Goal: Task Accomplishment & Management: Manage account settings

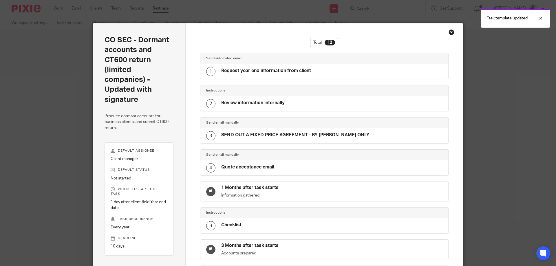
click at [450, 31] on div "Close this dialog window" at bounding box center [451, 32] width 6 height 6
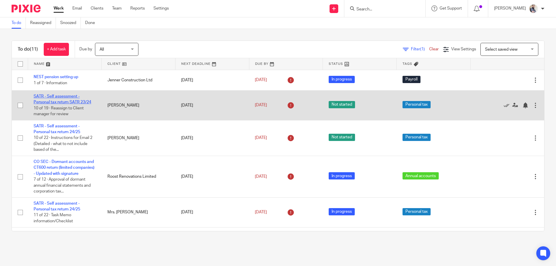
click at [62, 94] on link "SATR - Self assessment - Personal tax return SATR 23/24" at bounding box center [63, 99] width 58 height 10
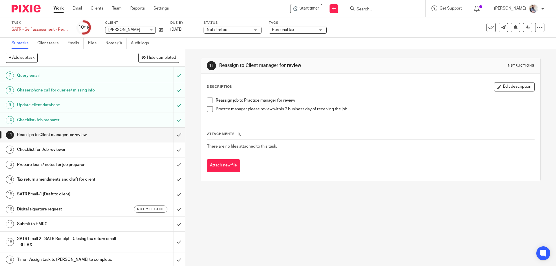
scroll to position [95, 0]
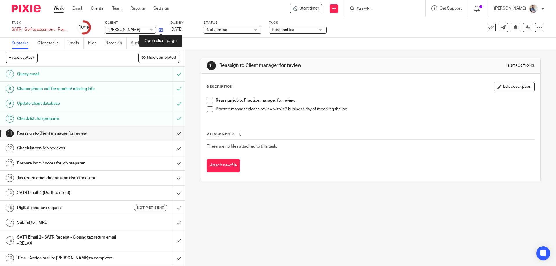
click at [161, 30] on icon at bounding box center [161, 30] width 4 height 4
click at [175, 132] on input "submit" at bounding box center [92, 133] width 185 height 14
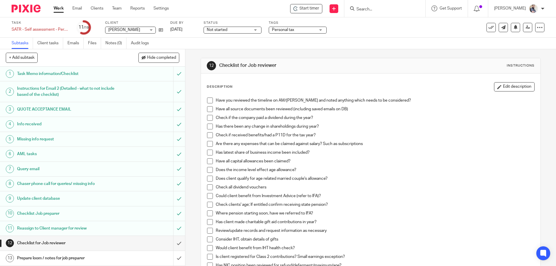
click at [209, 98] on span at bounding box center [210, 101] width 6 height 6
click at [208, 108] on span at bounding box center [210, 109] width 6 height 6
click at [208, 116] on span at bounding box center [210, 118] width 6 height 6
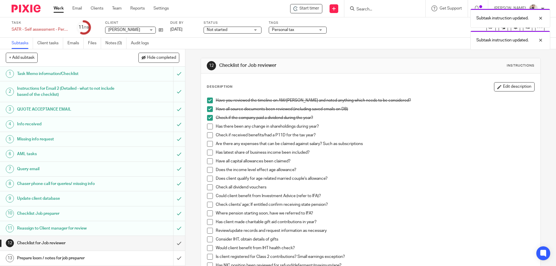
click at [208, 124] on span at bounding box center [210, 127] width 6 height 6
drag, startPoint x: 208, startPoint y: 132, endPoint x: 208, endPoint y: 136, distance: 4.3
click at [208, 133] on ul "Have all source documents been reviewed (including saved emails on DB) Check if…" at bounding box center [370, 264] width 327 height 316
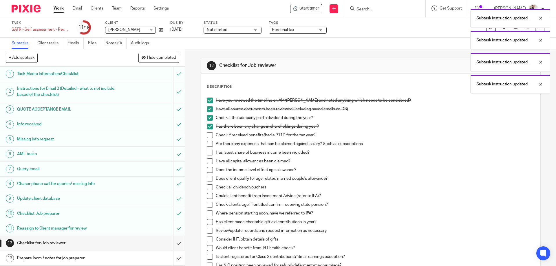
click at [207, 141] on span at bounding box center [210, 144] width 6 height 6
click at [207, 135] on span at bounding box center [210, 135] width 6 height 6
click at [207, 150] on span at bounding box center [210, 153] width 6 height 6
drag, startPoint x: 206, startPoint y: 161, endPoint x: 208, endPoint y: 173, distance: 12.3
click at [207, 161] on span at bounding box center [210, 161] width 6 height 6
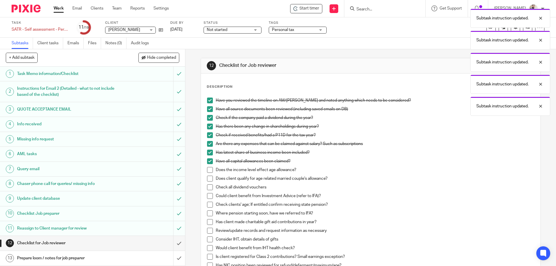
click at [208, 173] on li "Does the income level effect age allowance?" at bounding box center [370, 171] width 327 height 9
click at [209, 172] on span at bounding box center [210, 170] width 6 height 6
click at [209, 178] on span at bounding box center [210, 179] width 6 height 6
click at [209, 189] on span at bounding box center [210, 187] width 6 height 6
drag, startPoint x: 209, startPoint y: 192, endPoint x: 209, endPoint y: 195, distance: 3.5
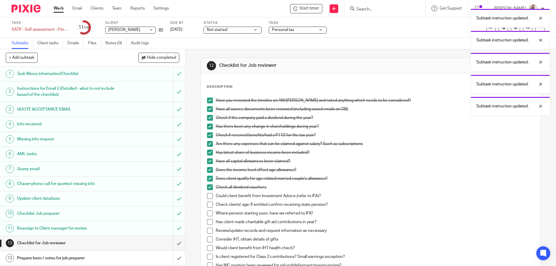
click at [209, 193] on li "Check all dividend vouchers" at bounding box center [370, 188] width 327 height 9
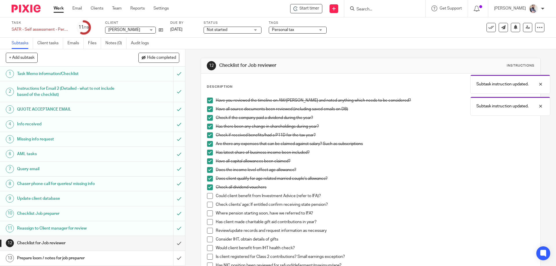
click at [209, 198] on span at bounding box center [210, 196] width 6 height 6
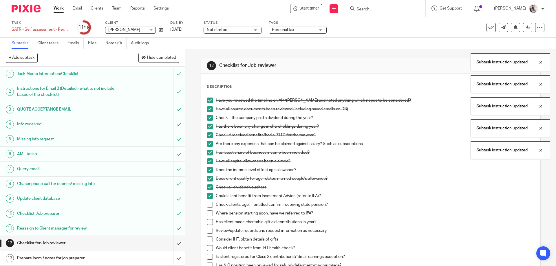
click at [209, 205] on span at bounding box center [210, 205] width 6 height 6
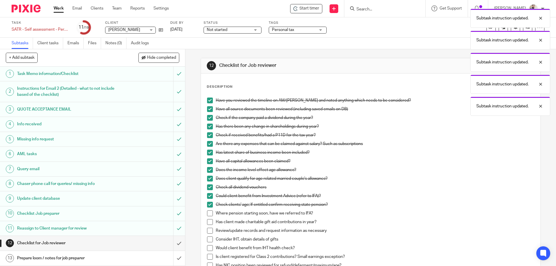
click at [209, 213] on span at bounding box center [210, 213] width 6 height 6
click at [209, 225] on li "Has client made charitable gift aid contributions in year?" at bounding box center [370, 223] width 327 height 9
drag, startPoint x: 208, startPoint y: 221, endPoint x: 209, endPoint y: 231, distance: 9.6
click at [209, 222] on span at bounding box center [210, 222] width 6 height 6
click at [209, 231] on span at bounding box center [210, 231] width 6 height 6
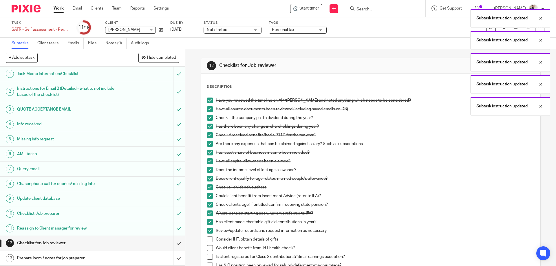
click at [209, 239] on span at bounding box center [210, 239] width 6 height 6
drag, startPoint x: 209, startPoint y: 247, endPoint x: 209, endPoint y: 256, distance: 9.0
click at [209, 247] on span at bounding box center [210, 248] width 6 height 6
click at [208, 260] on li "Is client registered for Class 2 contributions? Small earnings exception?" at bounding box center [370, 258] width 327 height 9
click at [208, 258] on span at bounding box center [210, 257] width 6 height 6
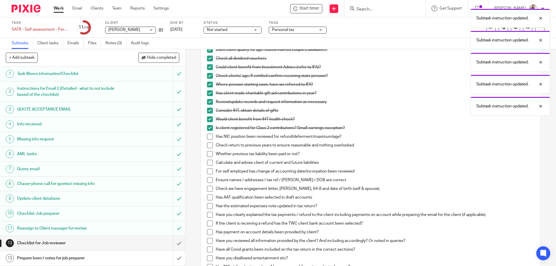
scroll to position [154, 0]
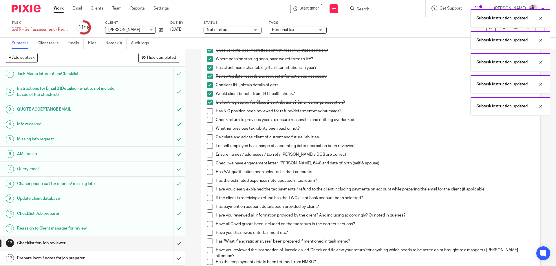
click at [207, 109] on span at bounding box center [210, 111] width 6 height 6
click at [207, 121] on span at bounding box center [210, 120] width 6 height 6
click at [209, 128] on span at bounding box center [210, 129] width 6 height 6
click at [210, 137] on span at bounding box center [210, 137] width 6 height 6
click at [208, 146] on span at bounding box center [210, 146] width 6 height 6
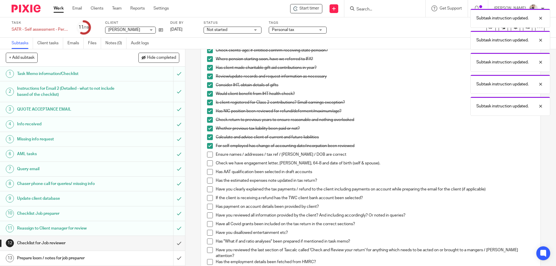
click at [208, 153] on span at bounding box center [210, 155] width 6 height 6
click at [208, 162] on span at bounding box center [210, 163] width 6 height 6
click at [209, 172] on span at bounding box center [210, 172] width 6 height 6
click at [209, 182] on span at bounding box center [210, 181] width 6 height 6
click at [209, 185] on li "Has the estimated expenses note updated in tax return?" at bounding box center [370, 182] width 327 height 9
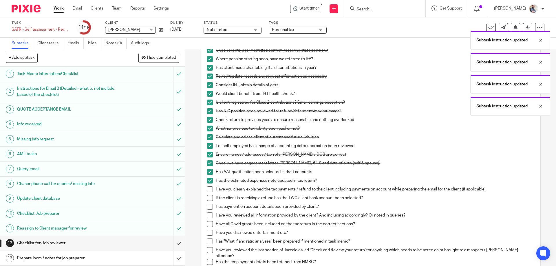
click at [210, 187] on span at bounding box center [210, 189] width 6 height 6
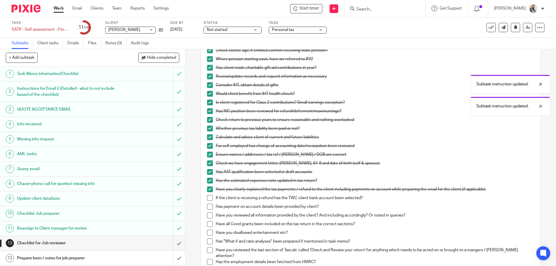
click at [210, 196] on span at bounding box center [210, 198] width 6 height 6
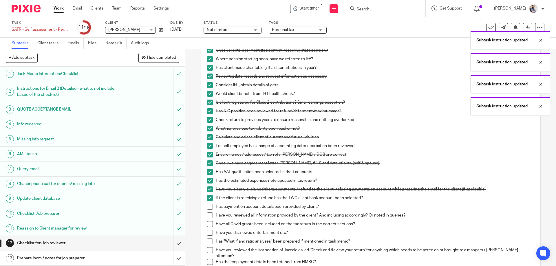
click at [210, 206] on span at bounding box center [210, 207] width 6 height 6
click at [209, 195] on li "Have you clearly explained the tax payments / refund to the client including pa…" at bounding box center [370, 190] width 327 height 9
click at [209, 198] on span at bounding box center [210, 198] width 6 height 6
click at [210, 215] on span at bounding box center [210, 215] width 6 height 6
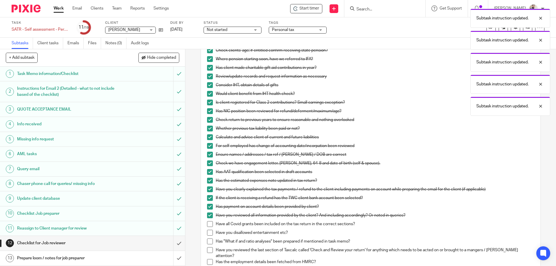
click at [209, 225] on span at bounding box center [210, 224] width 6 height 6
click at [209, 233] on span at bounding box center [210, 233] width 6 height 6
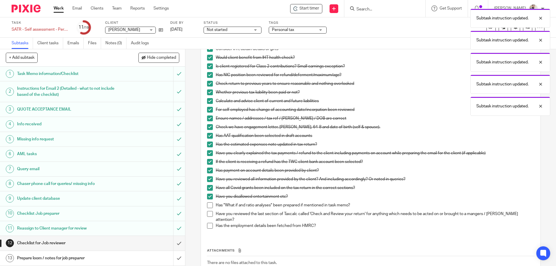
scroll to position [228, 0]
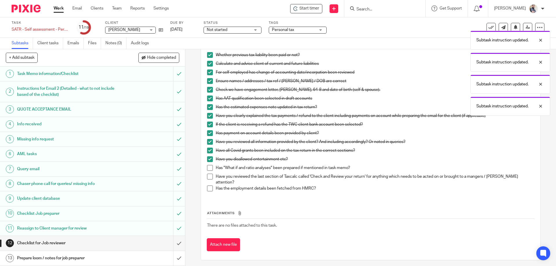
click at [208, 165] on span at bounding box center [210, 168] width 6 height 6
click at [209, 177] on span at bounding box center [210, 177] width 6 height 6
click at [207, 186] on span at bounding box center [210, 188] width 6 height 6
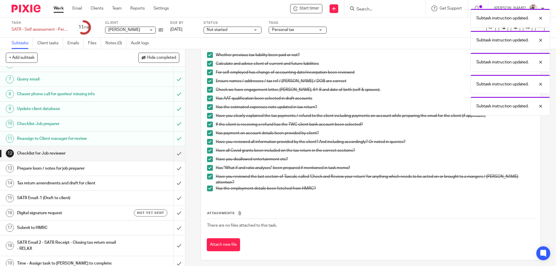
scroll to position [95, 0]
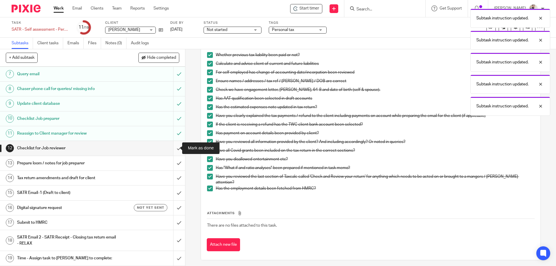
click at [173, 150] on input "submit" at bounding box center [92, 148] width 185 height 14
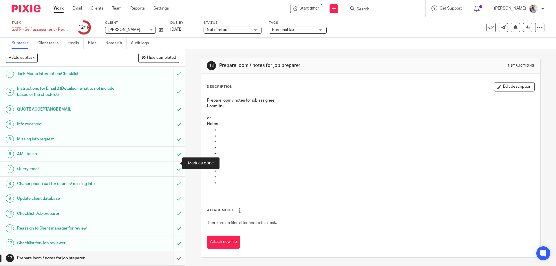
scroll to position [95, 0]
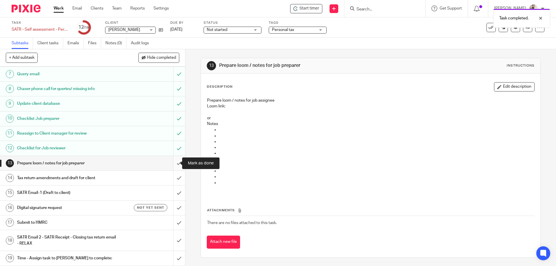
click at [173, 165] on input "submit" at bounding box center [92, 163] width 185 height 14
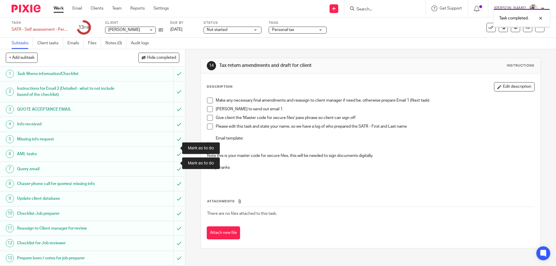
scroll to position [95, 0]
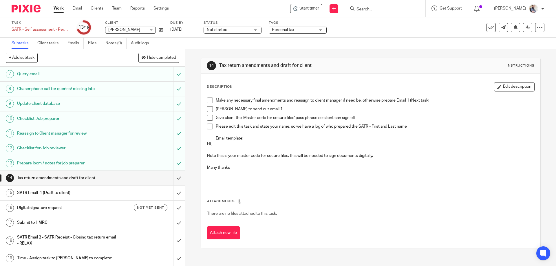
click at [90, 192] on h1 "SATR Email-1 (Draft to client)" at bounding box center [67, 192] width 100 height 9
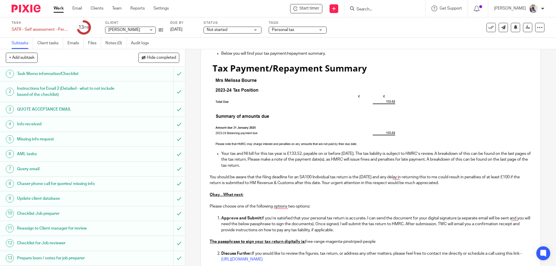
scroll to position [193, 0]
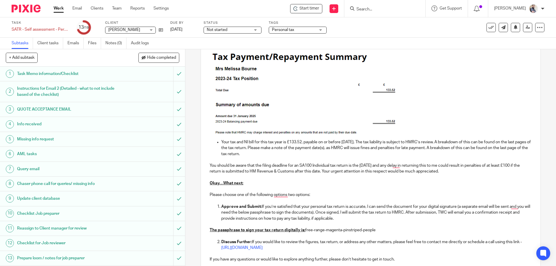
click at [297, 86] on img "To enrich screen reader interactions, please activate Accessibility in Grammarl…" at bounding box center [303, 94] width 188 height 87
click at [411, 128] on p "To enrich screen reader interactions, please activate Accessibility in Grammarl…" at bounding box center [369, 92] width 321 height 94
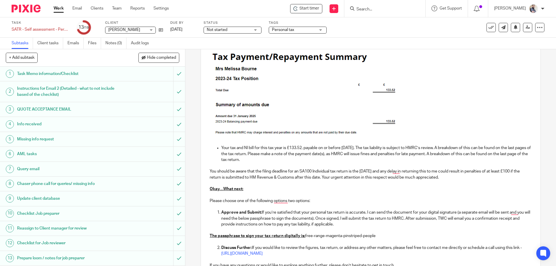
drag, startPoint x: 308, startPoint y: 149, endPoint x: 336, endPoint y: 148, distance: 27.2
click at [308, 149] on p "Your tax and NI bill for this tax year is £133.52, payable on or before 31 Janu…" at bounding box center [376, 154] width 310 height 18
click at [311, 152] on div "which is" at bounding box center [312, 156] width 18 height 9
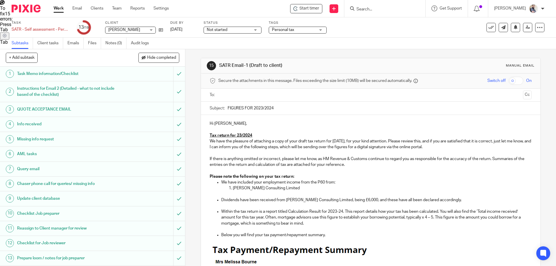
scroll to position [193, 0]
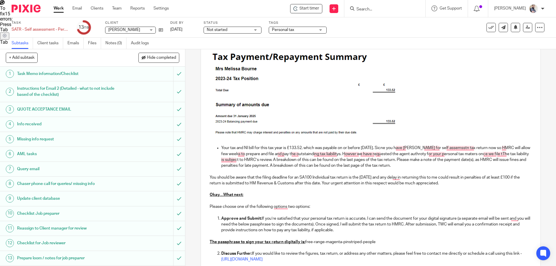
click at [505, 155] on p "Your tax and NI bill for this tax year is £133.52, which was payable on or befo…" at bounding box center [376, 156] width 310 height 23
click at [524, 155] on div "Hi Melissa, Tax return for 23/2024 We have the pleasure of attaching a copy of …" at bounding box center [370, 109] width 339 height 374
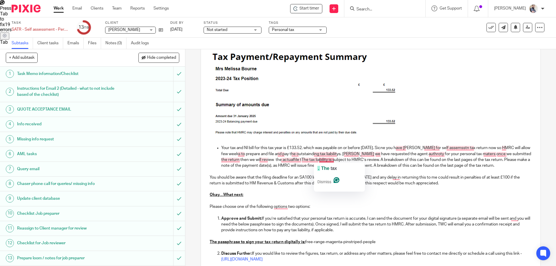
click at [320, 159] on p "Your tax and NI bill for this tax year is £133.52, which was payable on or befo…" at bounding box center [376, 156] width 310 height 23
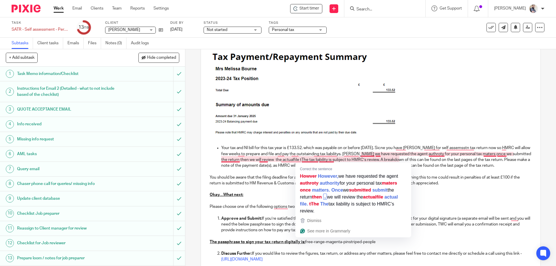
click at [310, 160] on p "Your tax and NI bill for this tax year is £133.52, which was payable on or befo…" at bounding box center [376, 156] width 310 height 23
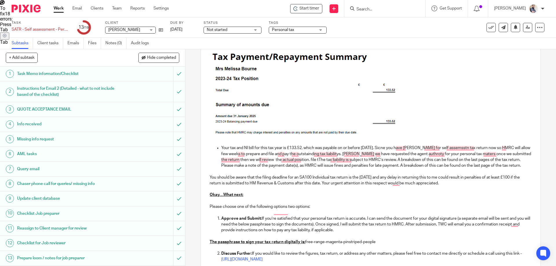
click at [386, 154] on p "Your tax and NI bill for this tax year is £133.52, which was payable on or befo…" at bounding box center [376, 156] width 310 height 23
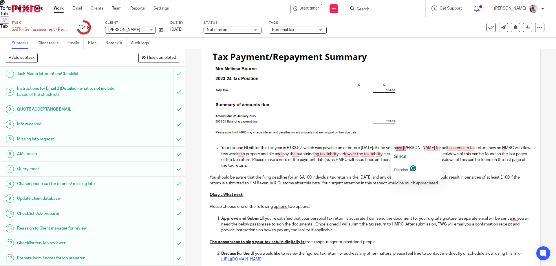
click at [395, 148] on p "Your tax and NI bill for this tax year is £133.52, which was payable on or befo…" at bounding box center [376, 156] width 310 height 23
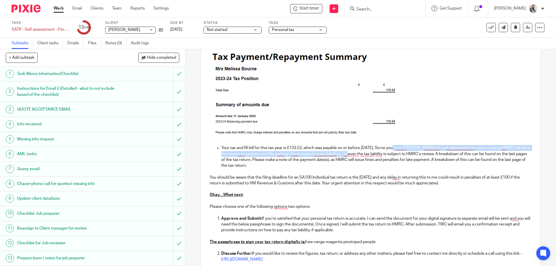
copy p "Sicne you have regester for self assemsstn tax return now so HMRC will allow fe…"
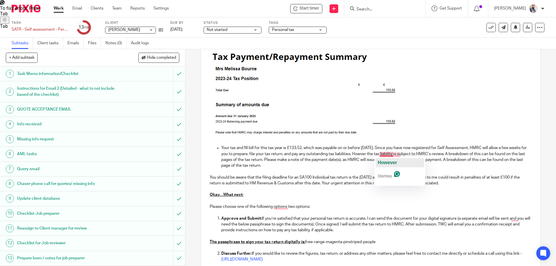
click at [388, 165] on div "However" at bounding box center [387, 162] width 19 height 9
click at [404, 160] on span "the" at bounding box center [400, 162] width 6 height 5
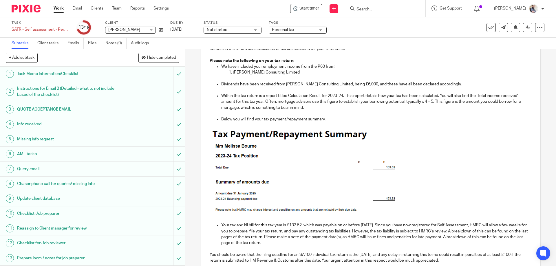
scroll to position [154, 0]
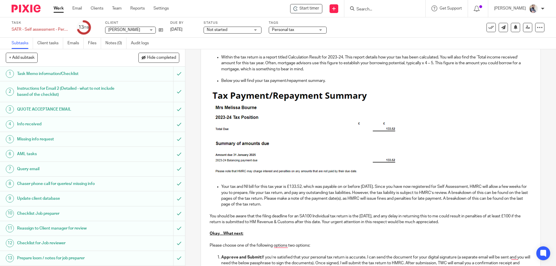
click at [221, 186] on p "Your tax and NI bill for this tax year is £133.52, which was payable on or befo…" at bounding box center [376, 195] width 310 height 23
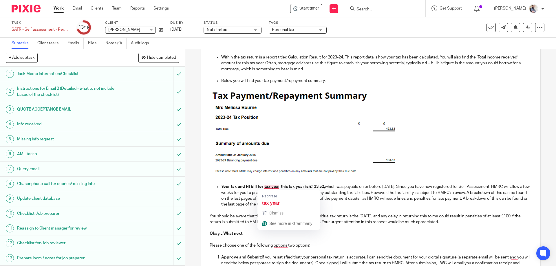
click at [277, 187] on strong "Your tax and NI bill for tax year this tax year is £133.52," at bounding box center [273, 187] width 104 height 4
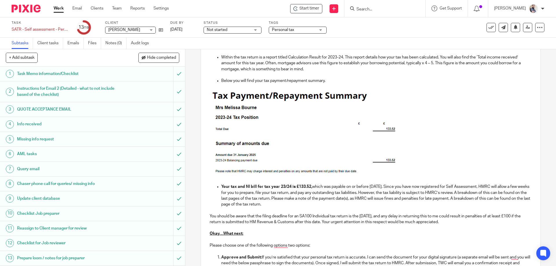
click at [281, 186] on strong "Your tax and NI bill for tax year 23/24 is £133.52," at bounding box center [266, 187] width 91 height 4
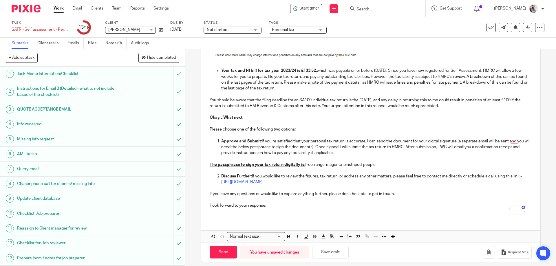
scroll to position [275, 0]
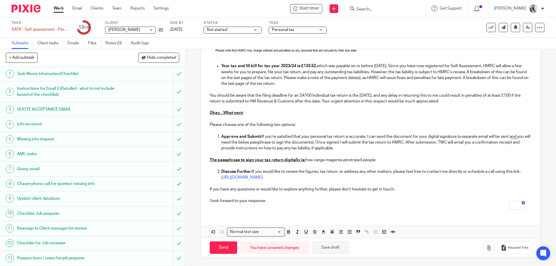
click at [324, 250] on button "Save draft" at bounding box center [330, 247] width 36 height 12
click at [328, 246] on button "Save draft" at bounding box center [330, 247] width 36 height 12
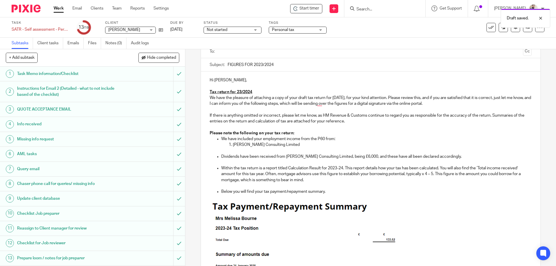
scroll to position [0, 0]
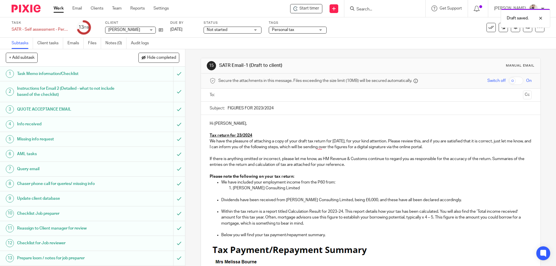
click at [219, 123] on p "Hi Melissa," at bounding box center [369, 124] width 321 height 6
copy p "Melissa"
click at [300, 125] on p "Hi Melissa," at bounding box center [369, 124] width 321 height 6
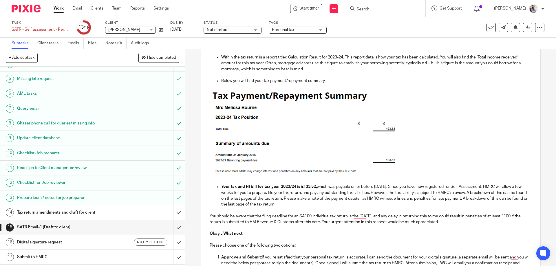
scroll to position [95, 0]
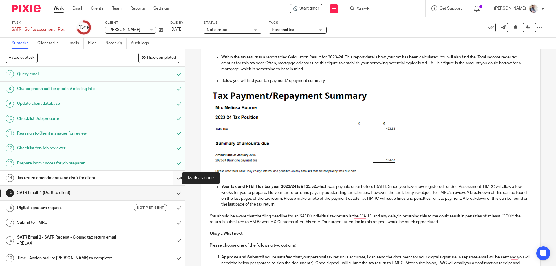
click at [174, 178] on input "submit" at bounding box center [92, 178] width 185 height 14
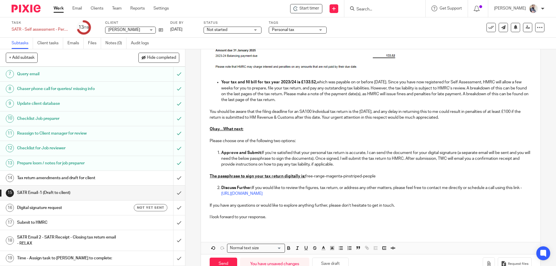
scroll to position [275, 0]
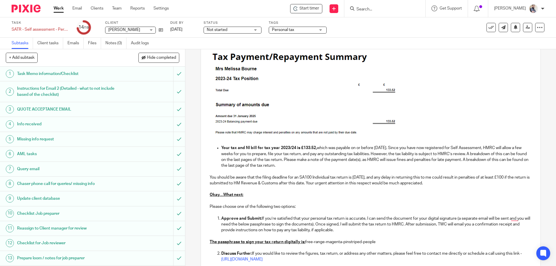
scroll to position [270, 0]
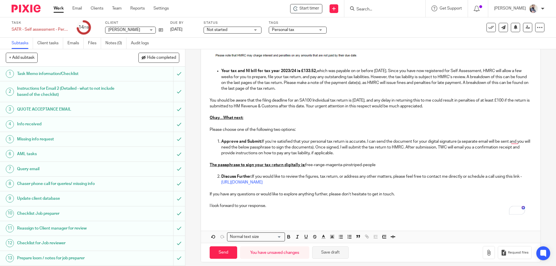
click at [336, 254] on button "Save draft" at bounding box center [330, 252] width 36 height 12
click at [338, 255] on button "Save draft" at bounding box center [330, 252] width 36 height 12
drag, startPoint x: 382, startPoint y: 166, endPoint x: 304, endPoint y: 164, distance: 78.1
click at [304, 164] on p "The passphrase to sign your tax return digitally is: free-range-magenta-pinstri…" at bounding box center [369, 165] width 321 height 6
click at [339, 173] on p "To enrich screen reader interactions, please activate Accessibility in Grammarl…" at bounding box center [369, 171] width 321 height 6
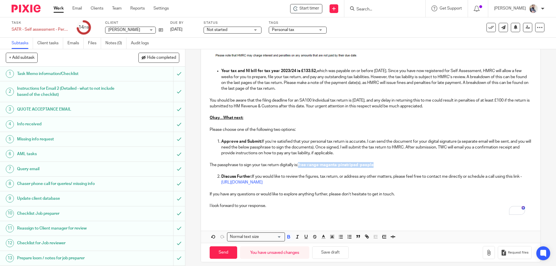
drag, startPoint x: 379, startPoint y: 166, endPoint x: 298, endPoint y: 168, distance: 80.7
click at [298, 168] on p "The passphrase to sign your tax return digitally is: free-range-magenta-pinstri…" at bounding box center [369, 165] width 321 height 6
click at [326, 254] on button "Save draft" at bounding box center [330, 252] width 36 height 12
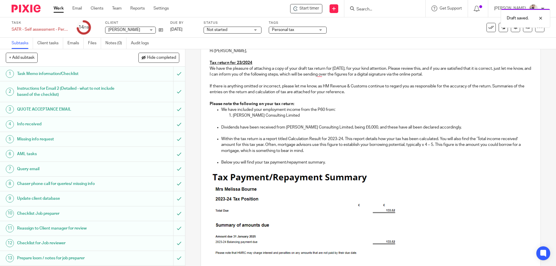
scroll to position [43, 0]
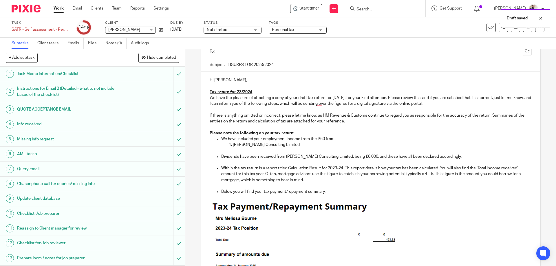
click at [239, 93] on u "Tax return for 23/2024" at bounding box center [230, 92] width 43 height 4
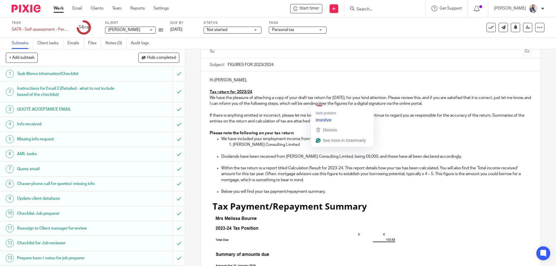
click at [423, 152] on p "To enrich screen reader interactions, please activate Accessibility in Grammarl…" at bounding box center [382, 151] width 298 height 6
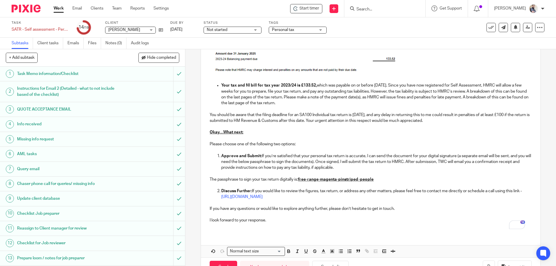
scroll to position [275, 0]
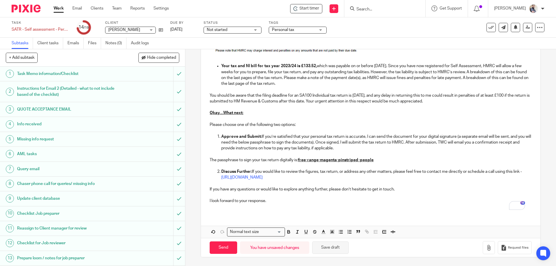
click at [327, 252] on button "Save draft" at bounding box center [330, 247] width 36 height 12
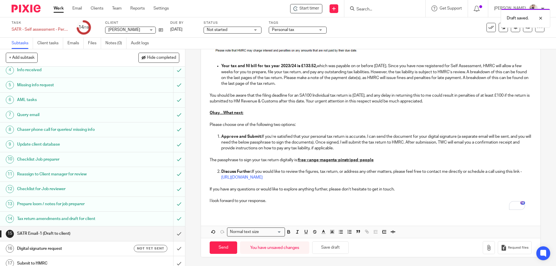
scroll to position [95, 0]
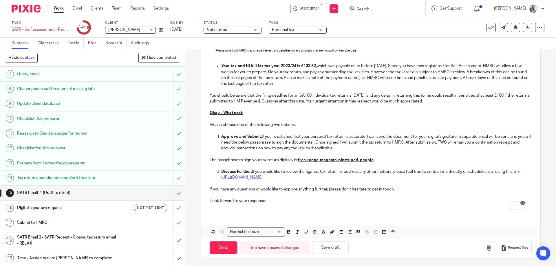
click at [255, 33] on div "Not started Not started" at bounding box center [232, 30] width 58 height 7
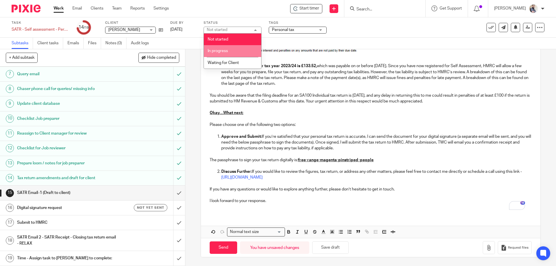
click at [236, 52] on li "In progress" at bounding box center [232, 51] width 57 height 12
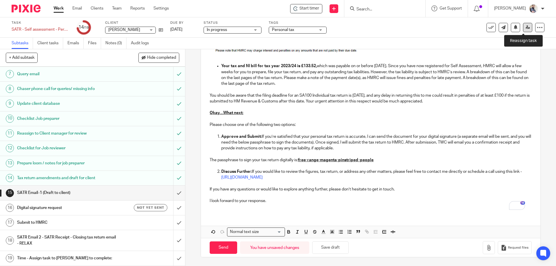
click at [525, 29] on icon at bounding box center [527, 27] width 4 height 4
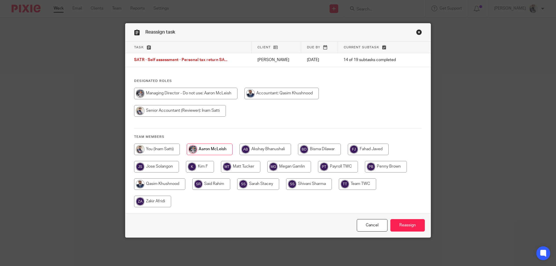
click at [397, 229] on input "Reassign" at bounding box center [407, 225] width 34 height 12
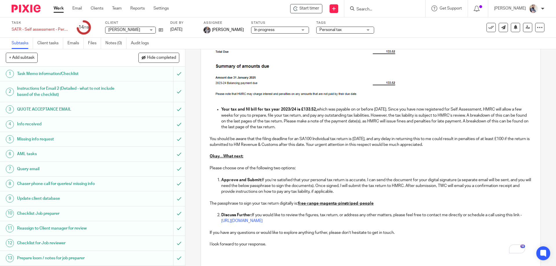
scroll to position [275, 0]
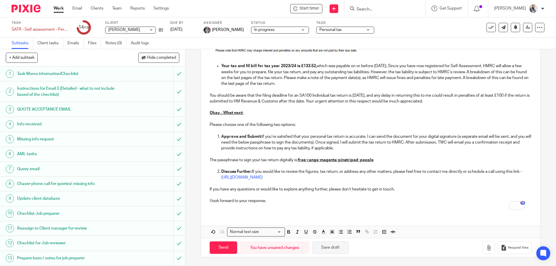
click at [339, 248] on button "Save draft" at bounding box center [330, 247] width 36 height 12
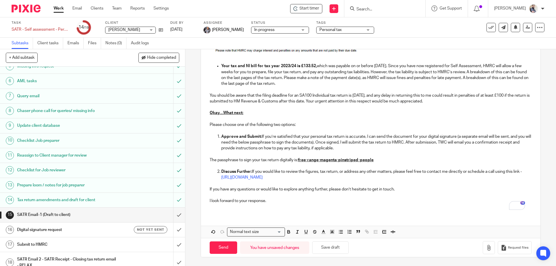
scroll to position [95, 0]
